Goal: Information Seeking & Learning: Learn about a topic

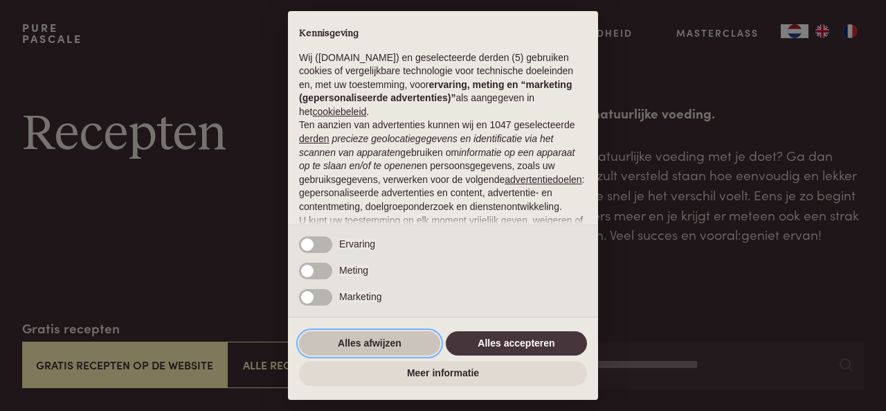
click at [383, 343] on button "Alles afwijzen" at bounding box center [369, 343] width 141 height 25
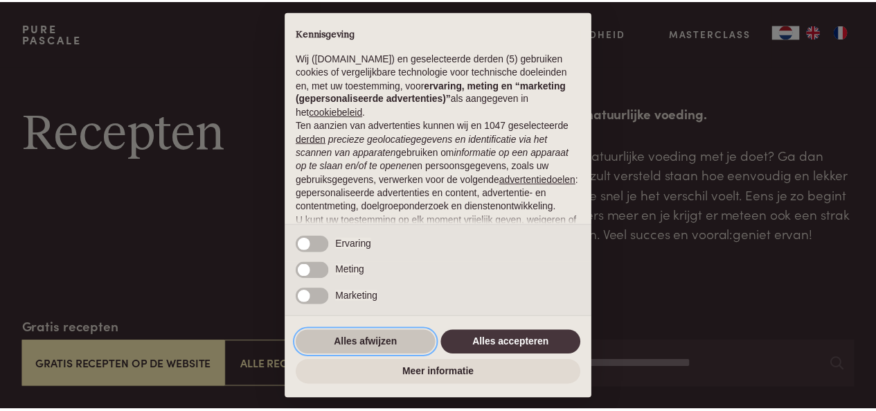
scroll to position [145, 0]
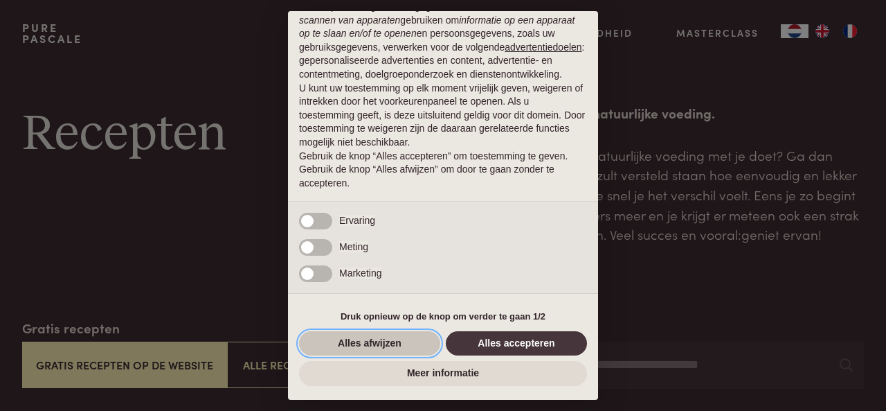
click at [379, 340] on button "Alles afwijzen" at bounding box center [369, 343] width 141 height 25
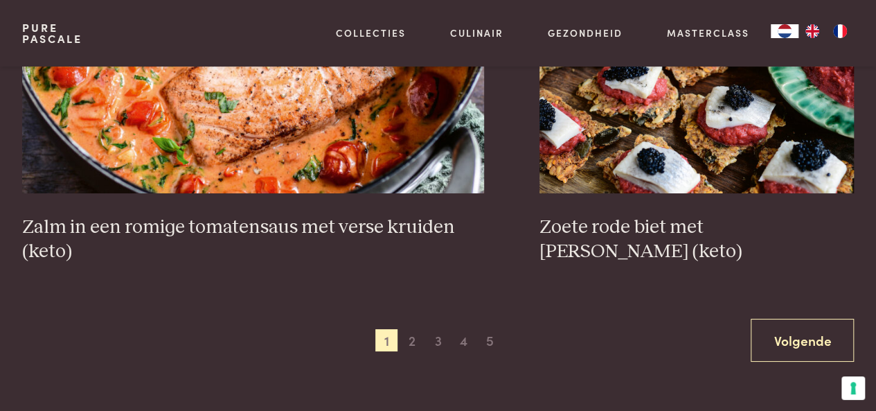
scroll to position [2562, 0]
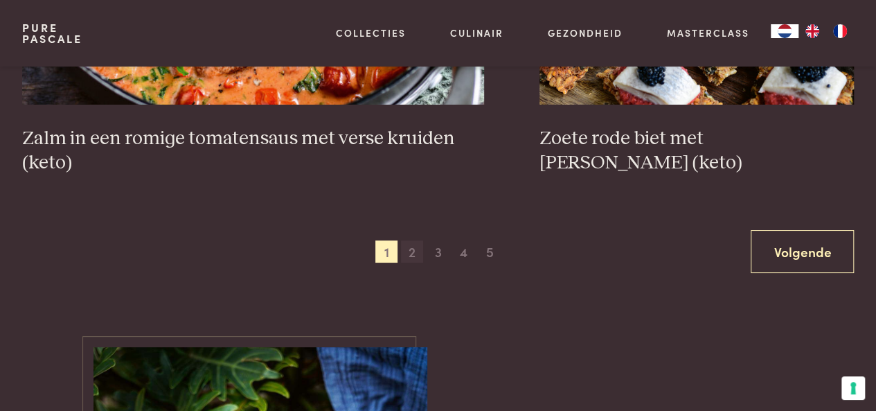
click at [415, 257] on span "2" at bounding box center [412, 251] width 22 height 22
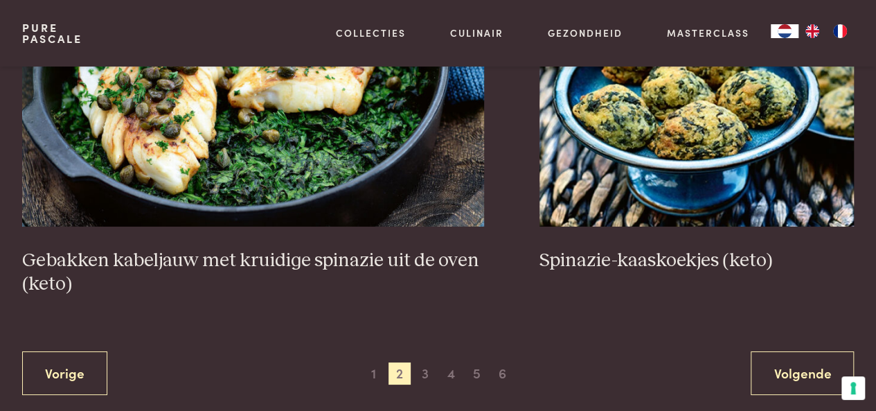
scroll to position [2602, 0]
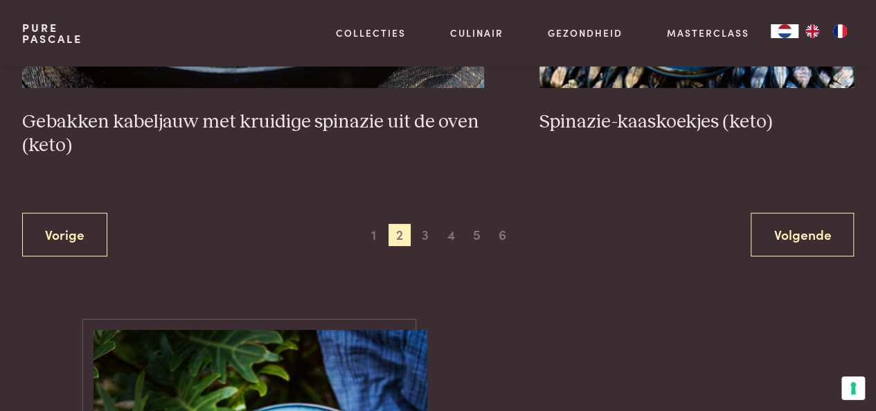
click at [413, 236] on div "1 2 3 4 5 6" at bounding box center [438, 235] width 151 height 22
click at [419, 235] on span "3" at bounding box center [425, 235] width 22 height 22
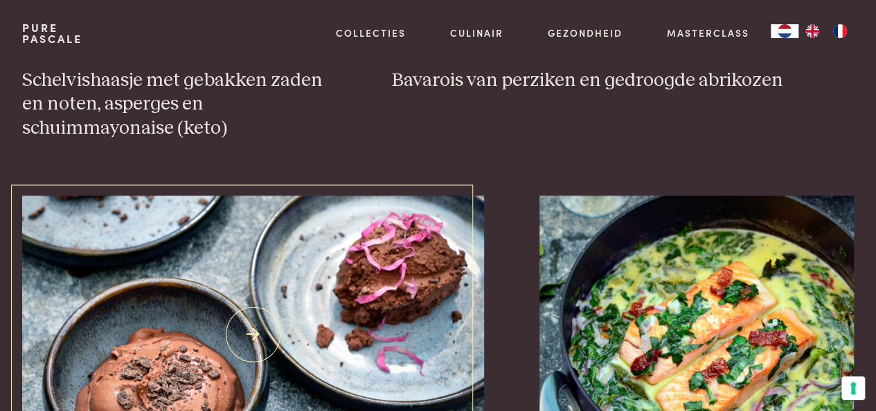
scroll to position [1315, 0]
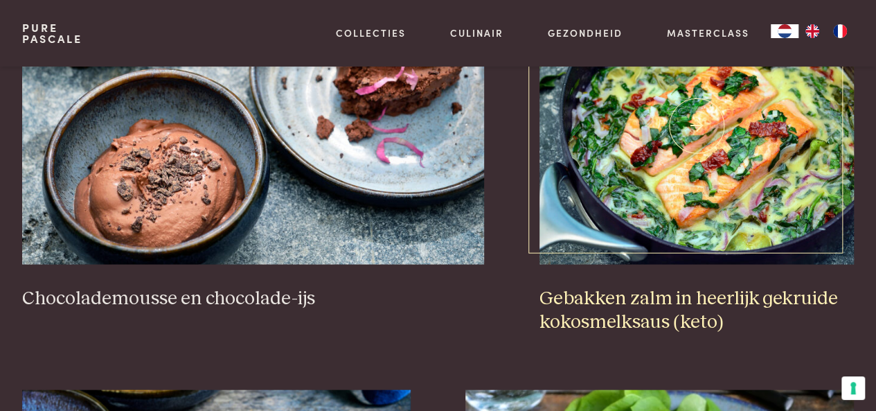
click at [649, 231] on img at bounding box center [696, 126] width 314 height 277
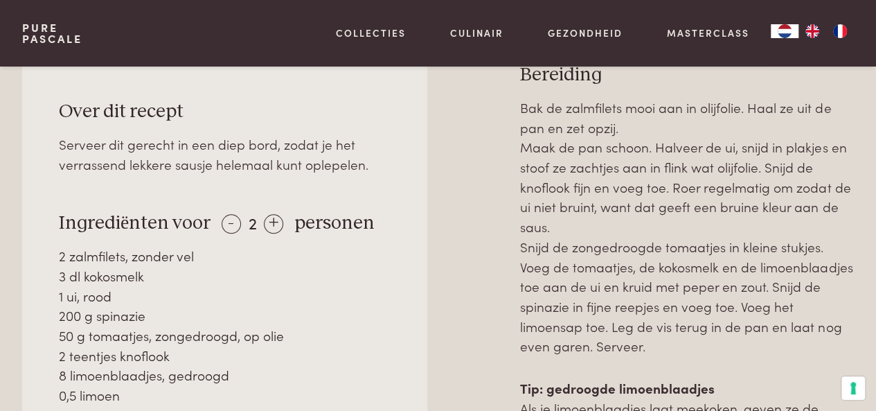
scroll to position [554, 0]
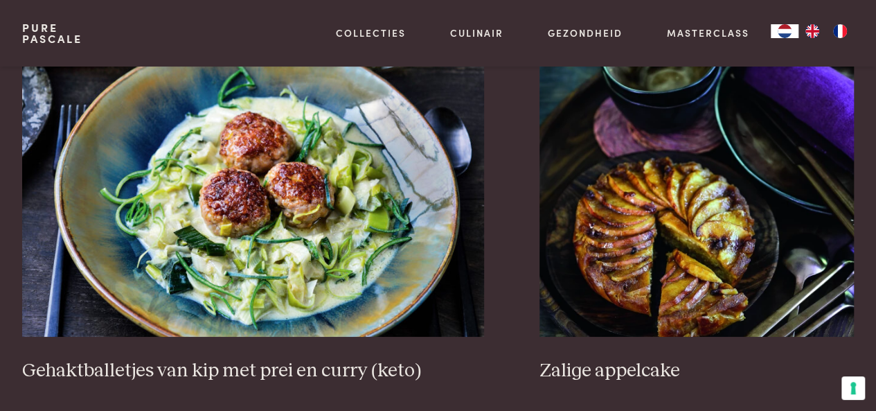
scroll to position [2631, 0]
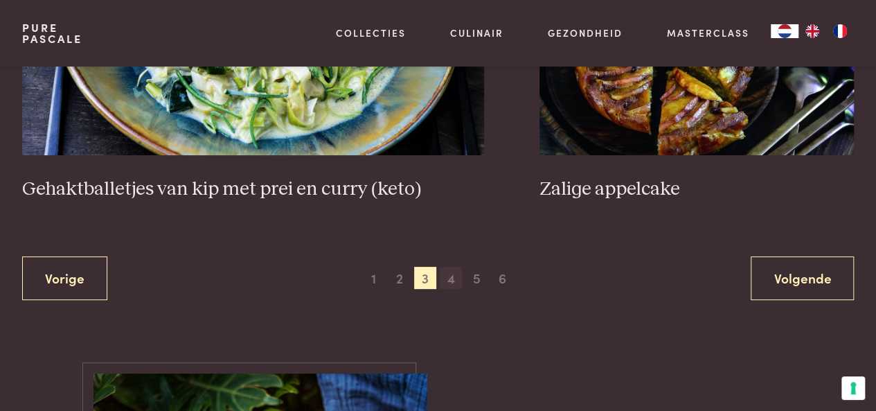
click at [449, 267] on span "4" at bounding box center [451, 278] width 22 height 22
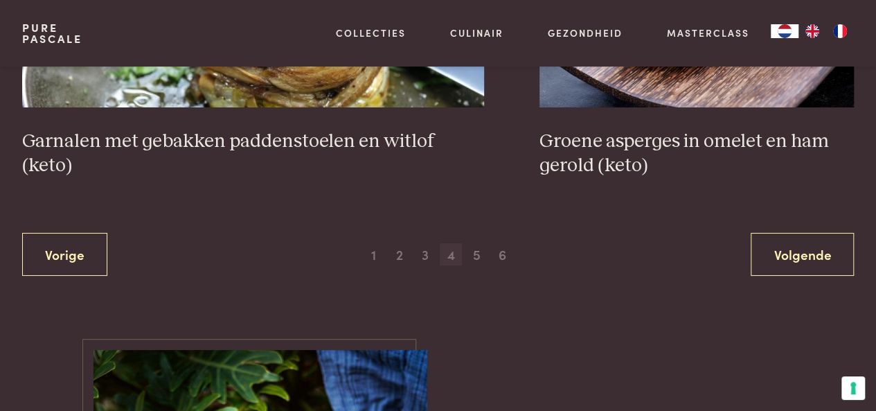
scroll to position [2631, 0]
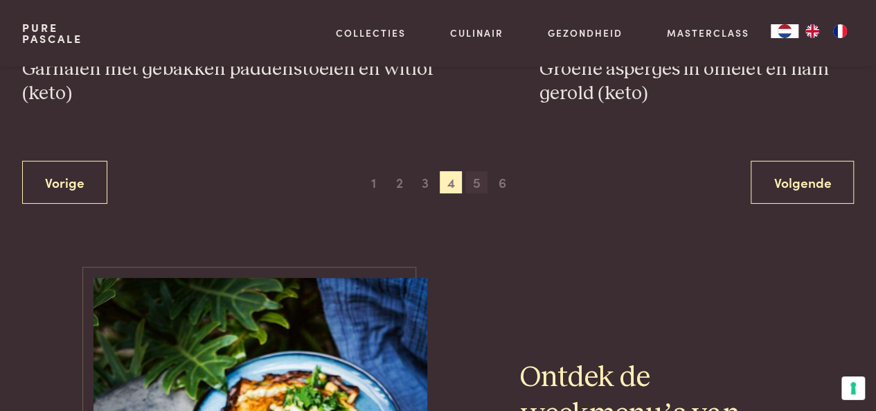
click at [474, 177] on span "5" at bounding box center [476, 182] width 22 height 22
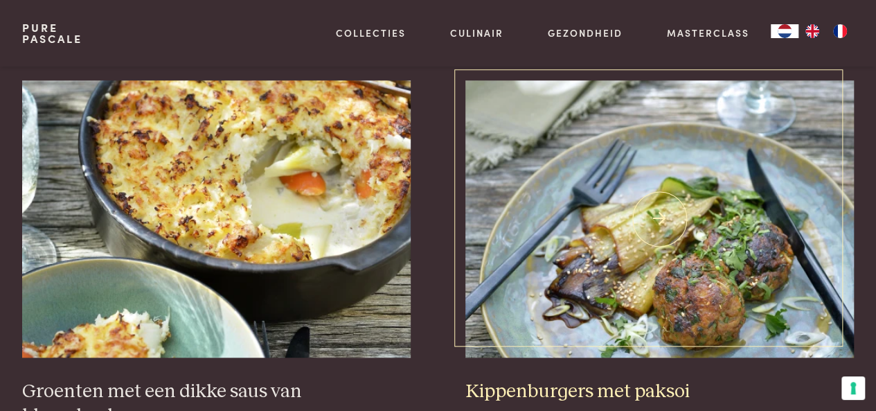
scroll to position [249, 0]
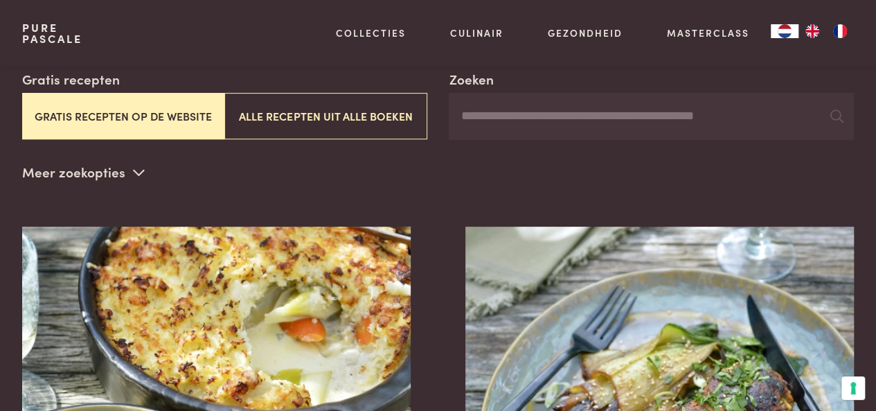
scroll to position [493, 0]
